Goal: Navigation & Orientation: Find specific page/section

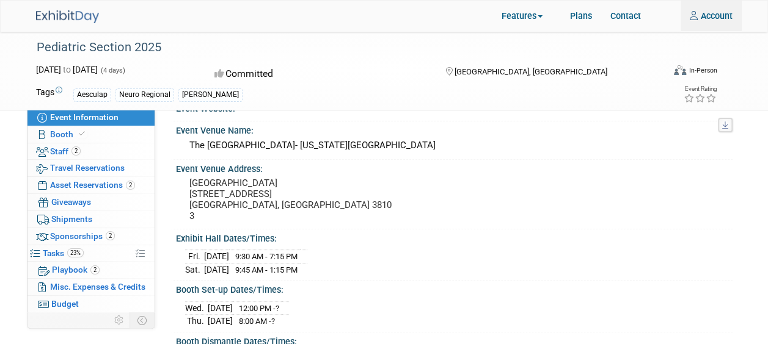
type input "kelsey.deemer@bbraunusa.com"
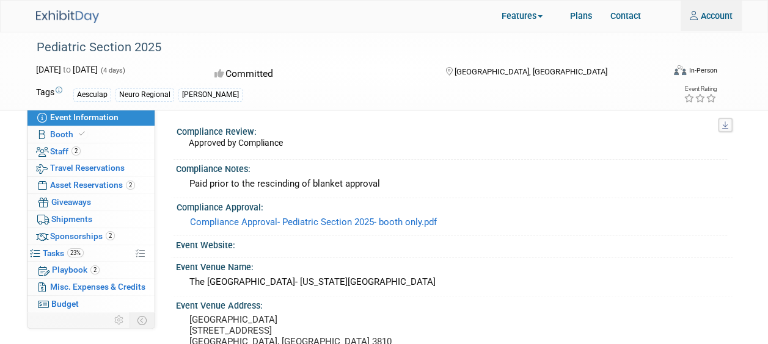
click at [72, 20] on img at bounding box center [67, 16] width 63 height 13
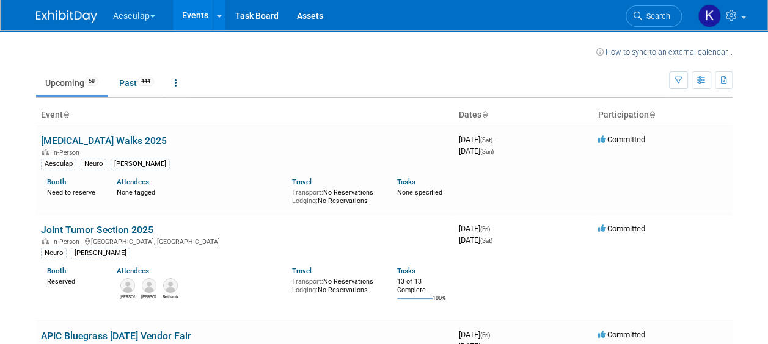
click at [140, 14] on button "Aesculap" at bounding box center [141, 13] width 59 height 27
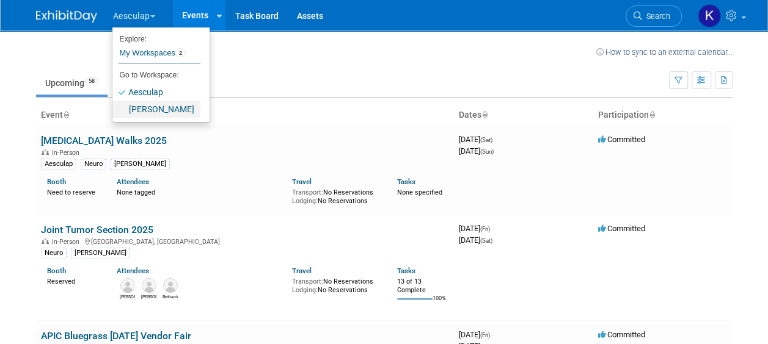
click at [155, 109] on link "[PERSON_NAME]" at bounding box center [156, 109] width 88 height 17
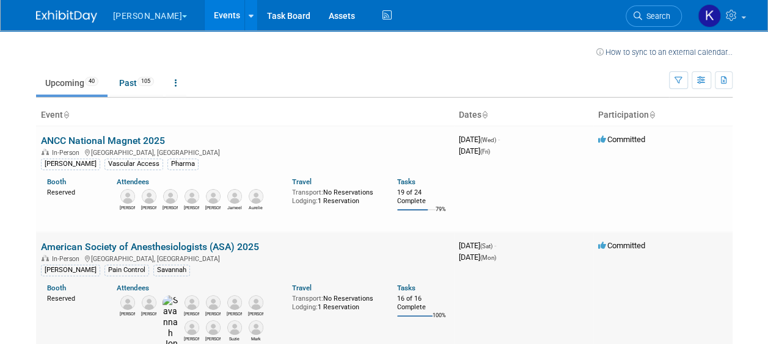
click at [192, 246] on link "American Society of Anesthesiologists (ASA) 2025" at bounding box center [150, 247] width 218 height 12
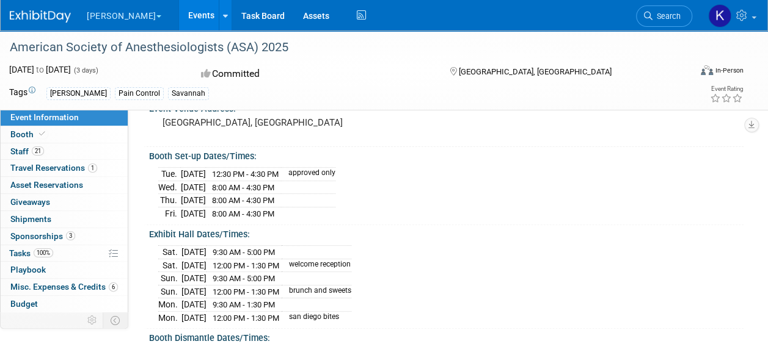
scroll to position [99, 0]
